Goal: Task Accomplishment & Management: Manage account settings

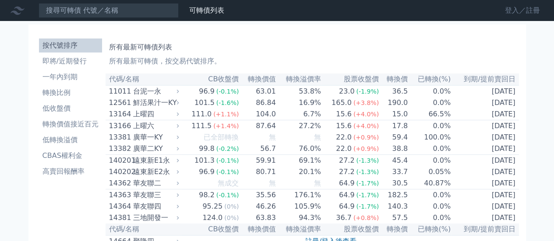
click at [508, 12] on link "登入／註冊" at bounding box center [522, 11] width 49 height 14
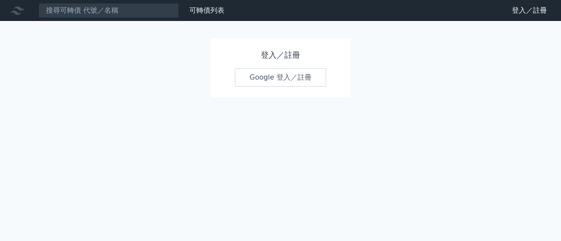
click at [267, 82] on link "Google 登入／註冊" at bounding box center [280, 77] width 91 height 18
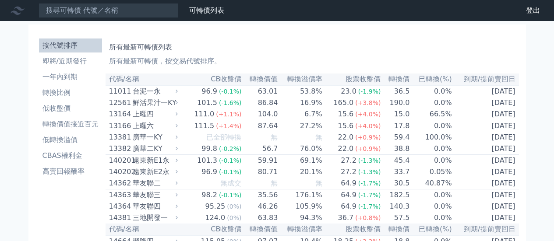
click at [359, 43] on h1 "所有最新可轉債列表" at bounding box center [312, 47] width 406 height 11
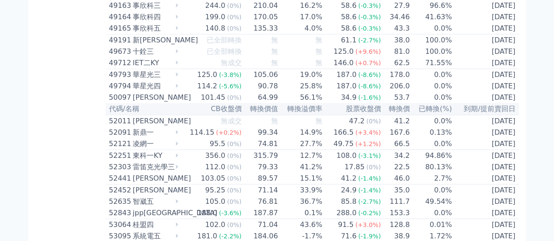
scroll to position [3653, 0]
